Goal: Find specific page/section: Find specific page/section

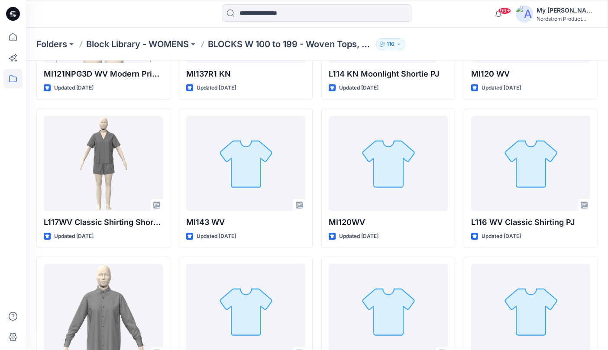
scroll to position [691, 0]
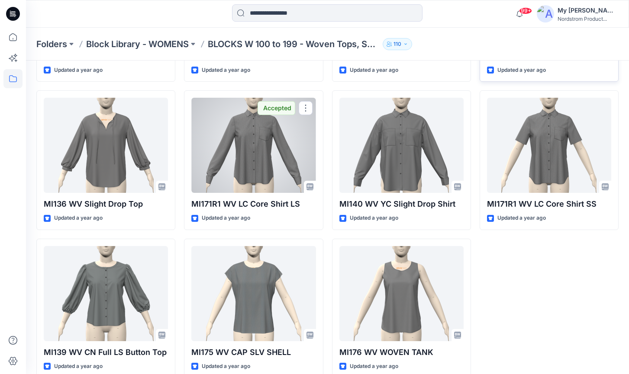
scroll to position [1490, 0]
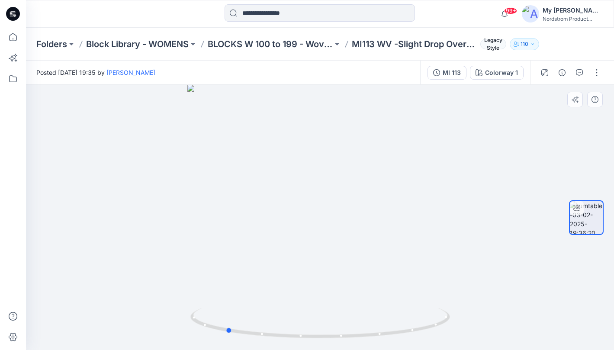
drag, startPoint x: 468, startPoint y: 152, endPoint x: 373, endPoint y: 229, distance: 122.1
click at [373, 229] on div at bounding box center [320, 217] width 588 height 265
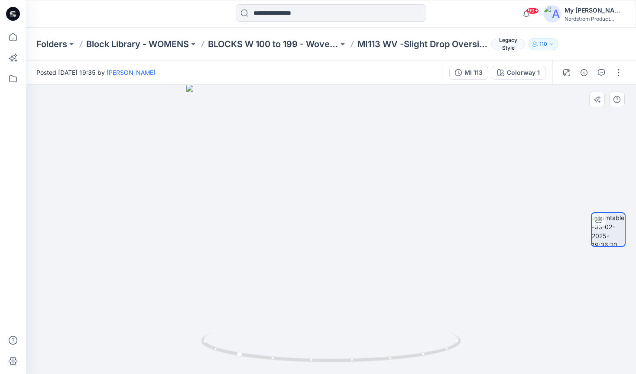
click at [468, 228] on div at bounding box center [331, 230] width 610 height 290
drag, startPoint x: 473, startPoint y: 229, endPoint x: 454, endPoint y: 252, distance: 29.9
click at [454, 252] on div at bounding box center [331, 230] width 610 height 290
drag, startPoint x: 632, startPoint y: 365, endPoint x: 619, endPoint y: 362, distance: 13.3
click at [614, 350] on html "99+ Notifications Kate Barnet has updated MI171R1 WV LC CORE SHIRT with MI171R1…" at bounding box center [318, 187] width 636 height 374
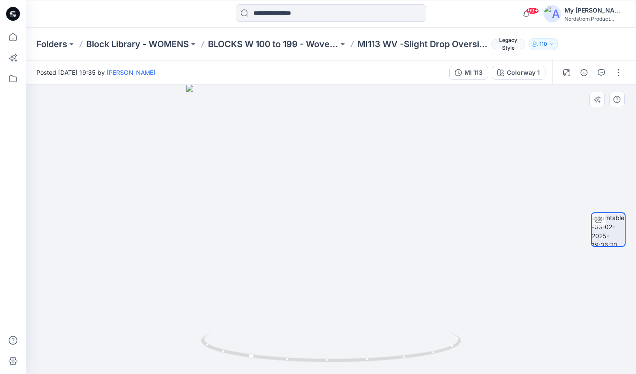
click at [552, 310] on div at bounding box center [331, 230] width 610 height 290
drag, startPoint x: 478, startPoint y: 288, endPoint x: 313, endPoint y: 326, distance: 169.4
click at [313, 326] on div at bounding box center [331, 230] width 610 height 290
drag, startPoint x: 488, startPoint y: 239, endPoint x: 483, endPoint y: 240, distance: 5.1
click at [483, 240] on div at bounding box center [331, 230] width 610 height 290
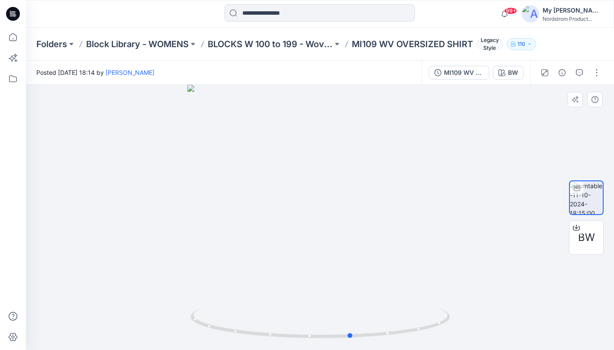
drag, startPoint x: 434, startPoint y: 224, endPoint x: 466, endPoint y: 224, distance: 32.0
click at [466, 224] on div at bounding box center [320, 217] width 588 height 265
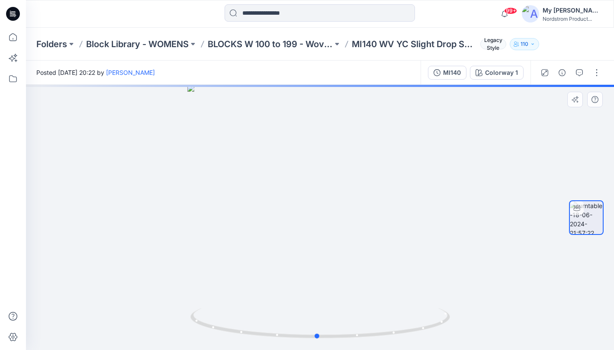
drag, startPoint x: 449, startPoint y: 204, endPoint x: 446, endPoint y: 198, distance: 6.4
click at [446, 198] on div at bounding box center [320, 217] width 588 height 265
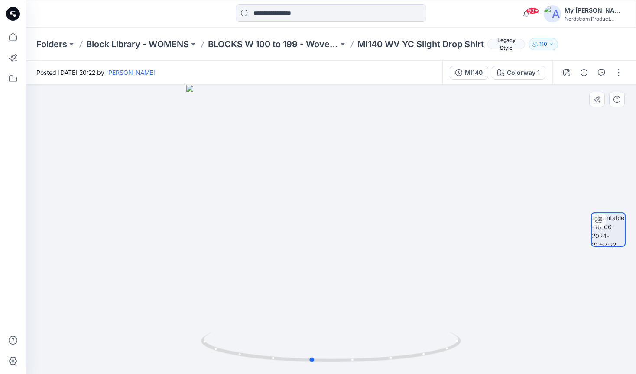
drag, startPoint x: 486, startPoint y: 193, endPoint x: 466, endPoint y: 128, distance: 67.5
click at [470, 174] on div at bounding box center [331, 230] width 610 height 290
drag, startPoint x: 471, startPoint y: 185, endPoint x: 481, endPoint y: 181, distance: 10.6
click at [481, 181] on div at bounding box center [331, 230] width 610 height 290
drag, startPoint x: 524, startPoint y: 162, endPoint x: 419, endPoint y: 199, distance: 111.4
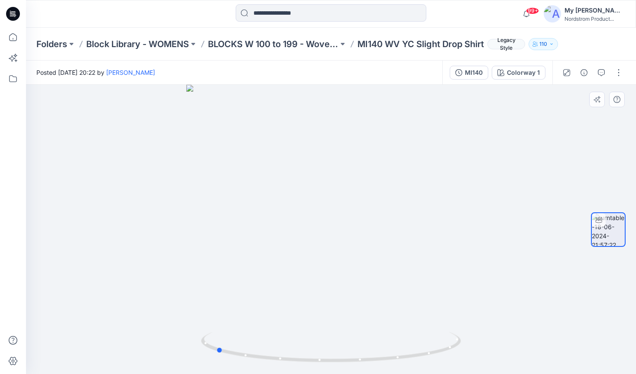
click at [419, 199] on div at bounding box center [331, 230] width 610 height 290
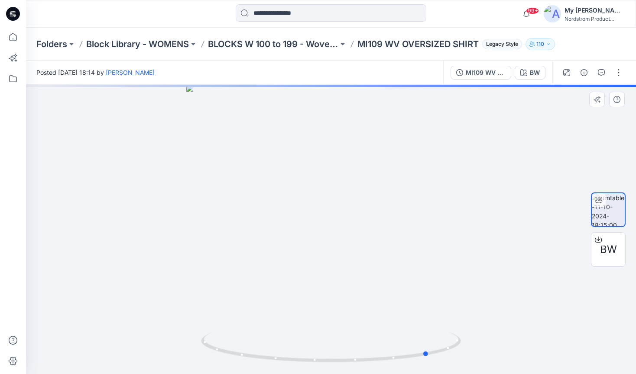
drag, startPoint x: 468, startPoint y: 149, endPoint x: 464, endPoint y: 2, distance: 146.8
click at [306, 191] on div at bounding box center [331, 230] width 610 height 290
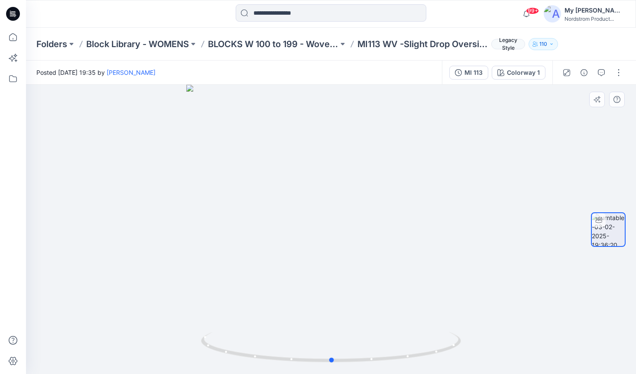
drag, startPoint x: 497, startPoint y: 200, endPoint x: 238, endPoint y: 235, distance: 262.0
click at [238, 235] on div at bounding box center [331, 230] width 610 height 290
drag, startPoint x: 469, startPoint y: 218, endPoint x: 210, endPoint y: 263, distance: 262.8
click at [210, 263] on div at bounding box center [331, 230] width 610 height 290
